Goal: Task Accomplishment & Management: Use online tool/utility

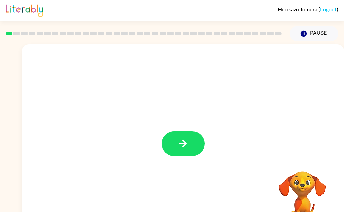
click at [184, 150] on button "button" at bounding box center [183, 143] width 43 height 25
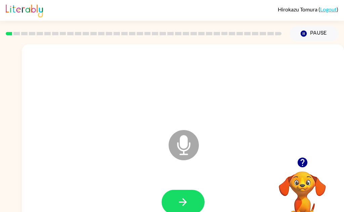
click at [188, 202] on icon "button" at bounding box center [183, 202] width 12 height 12
click at [190, 204] on button "button" at bounding box center [183, 202] width 43 height 25
click at [192, 200] on button "button" at bounding box center [183, 202] width 43 height 25
click at [191, 205] on button "button" at bounding box center [183, 202] width 43 height 25
click at [187, 203] on icon "button" at bounding box center [183, 202] width 12 height 12
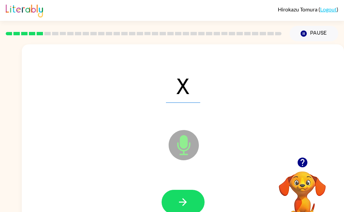
click at [187, 202] on icon "button" at bounding box center [183, 202] width 12 height 12
click at [190, 200] on button "button" at bounding box center [183, 202] width 43 height 25
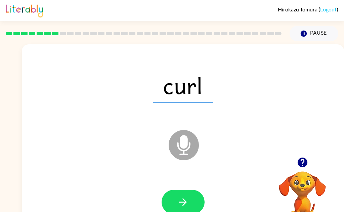
click at [191, 201] on button "button" at bounding box center [183, 202] width 43 height 25
click at [195, 204] on button "button" at bounding box center [183, 202] width 43 height 25
click at [192, 201] on button "button" at bounding box center [183, 202] width 43 height 25
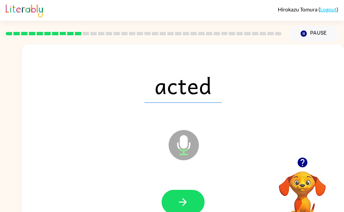
click at [190, 201] on button "button" at bounding box center [183, 202] width 43 height 25
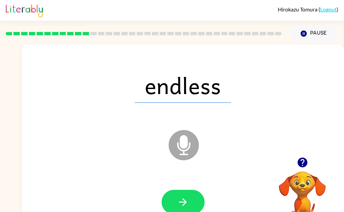
click at [183, 206] on icon "button" at bounding box center [183, 202] width 12 height 12
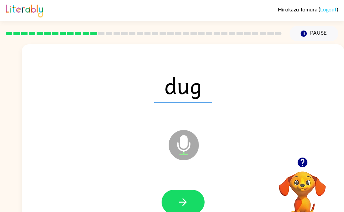
click at [189, 197] on button "button" at bounding box center [183, 202] width 43 height 25
click at [194, 199] on button "button" at bounding box center [183, 202] width 43 height 25
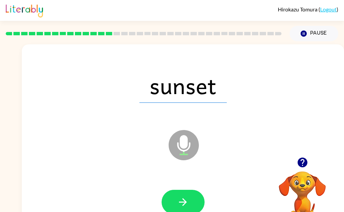
click at [187, 200] on icon "button" at bounding box center [183, 202] width 12 height 12
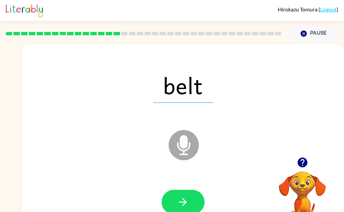
click at [193, 205] on button "button" at bounding box center [183, 202] width 43 height 25
click at [183, 200] on icon "button" at bounding box center [183, 202] width 12 height 12
click at [183, 199] on icon "button" at bounding box center [183, 202] width 8 height 8
click at [187, 199] on icon "button" at bounding box center [183, 202] width 12 height 12
click at [184, 199] on icon "button" at bounding box center [183, 202] width 12 height 12
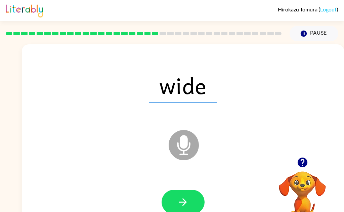
click at [185, 200] on icon "button" at bounding box center [183, 202] width 12 height 12
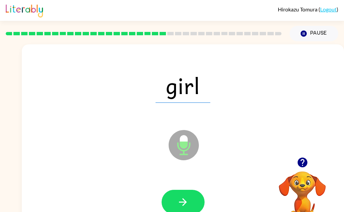
click at [189, 204] on icon "button" at bounding box center [183, 202] width 12 height 12
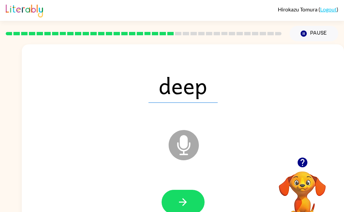
click at [193, 194] on button "button" at bounding box center [183, 202] width 43 height 25
click at [183, 196] on button "button" at bounding box center [183, 202] width 43 height 25
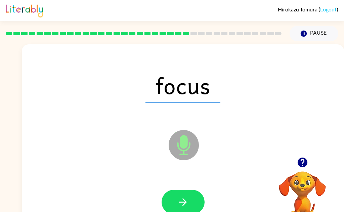
click at [190, 199] on button "button" at bounding box center [183, 202] width 43 height 25
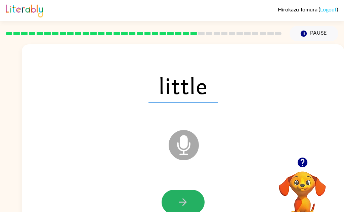
click at [190, 199] on button "button" at bounding box center [183, 202] width 43 height 25
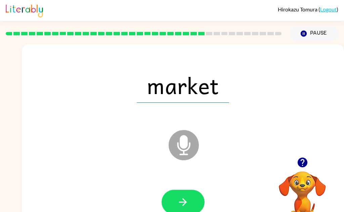
click at [184, 202] on icon "button" at bounding box center [183, 202] width 8 height 8
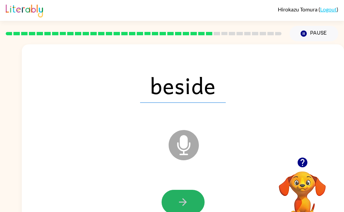
click at [192, 203] on button "button" at bounding box center [183, 202] width 43 height 25
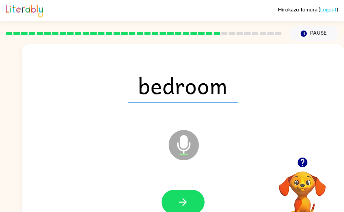
click at [186, 200] on icon "button" at bounding box center [183, 202] width 12 height 12
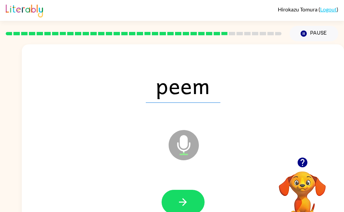
click at [191, 203] on button "button" at bounding box center [183, 202] width 43 height 25
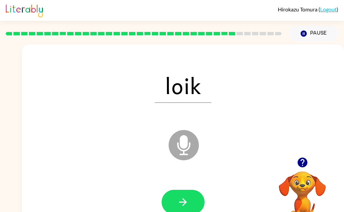
click at [182, 210] on button "button" at bounding box center [183, 202] width 43 height 25
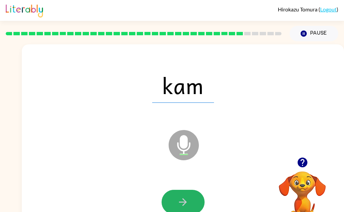
click at [187, 201] on icon "button" at bounding box center [183, 202] width 12 height 12
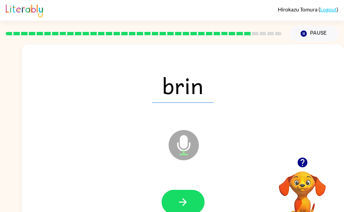
click at [187, 203] on icon "button" at bounding box center [183, 202] width 12 height 12
click at [192, 201] on button "button" at bounding box center [183, 202] width 43 height 25
click at [189, 201] on button "button" at bounding box center [183, 202] width 43 height 25
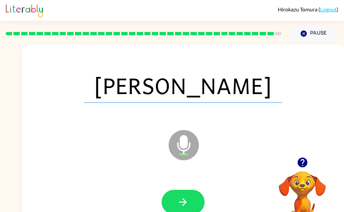
click at [192, 202] on button "button" at bounding box center [183, 202] width 43 height 25
